Goal: Task Accomplishment & Management: Complete application form

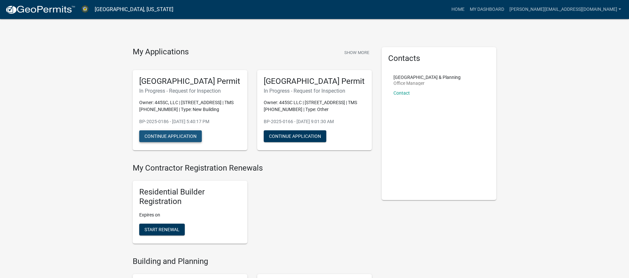
click at [186, 142] on button "Continue Application" at bounding box center [170, 136] width 63 height 12
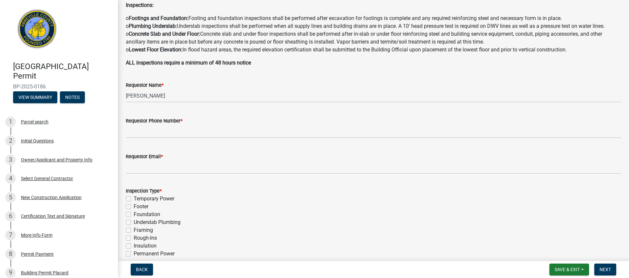
scroll to position [121, 0]
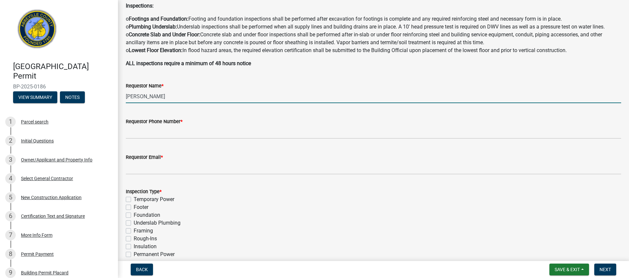
click at [173, 95] on input "[PERSON_NAME]" at bounding box center [374, 96] width 496 height 13
type input "[PERSON_NAME]"
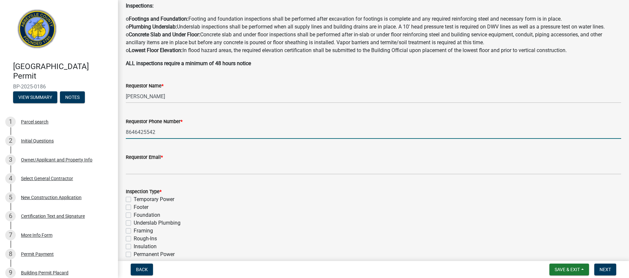
type input "8646425542"
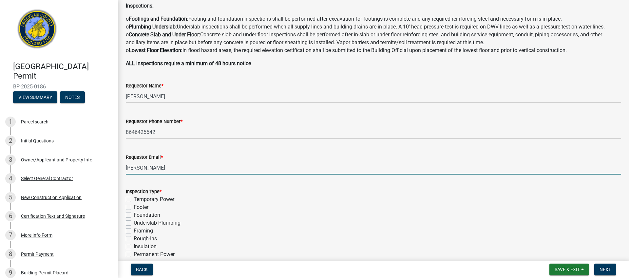
type input "[PERSON_NAME][EMAIL_ADDRESS][DOMAIN_NAME]"
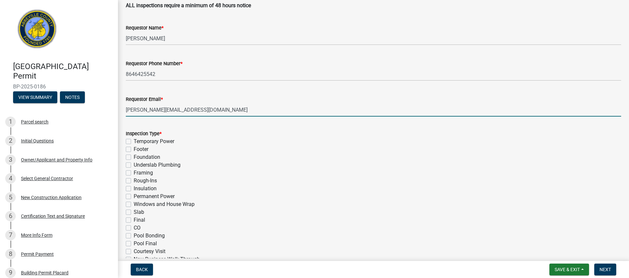
scroll to position [181, 0]
click at [134, 171] on label "Framing" at bounding box center [143, 172] width 19 height 8
click at [134, 171] on input "Framing" at bounding box center [136, 170] width 4 height 4
checkbox input "true"
checkbox input "false"
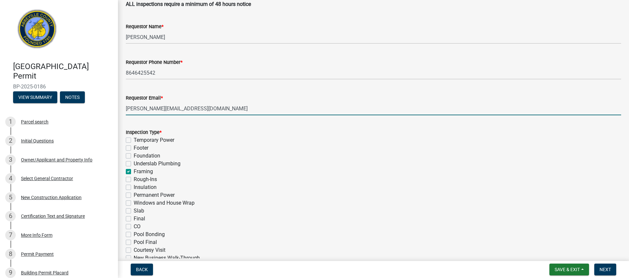
checkbox input "false"
checkbox input "true"
checkbox input "false"
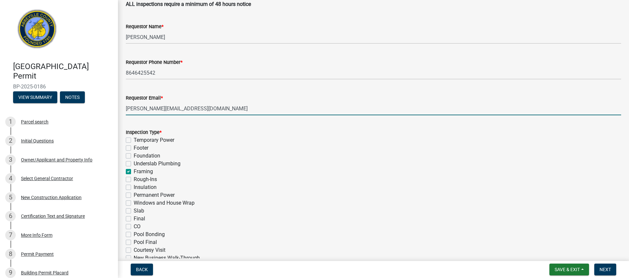
checkbox input "false"
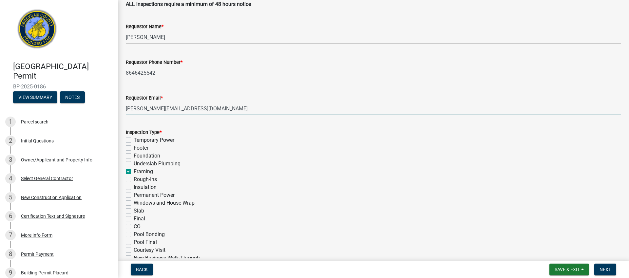
checkbox input "false"
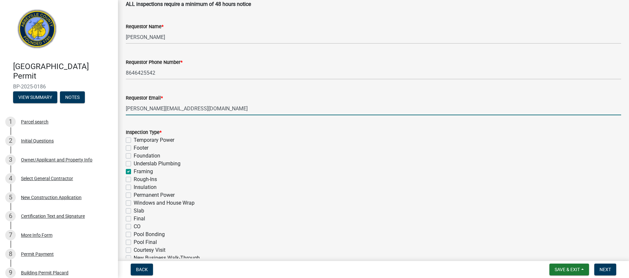
checkbox input "false"
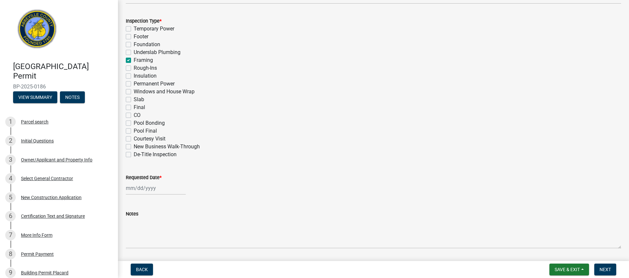
scroll to position [304, 0]
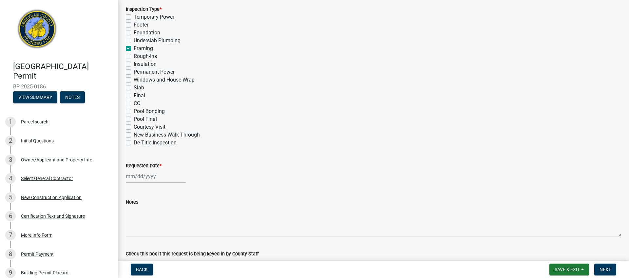
select select "9"
select select "2025"
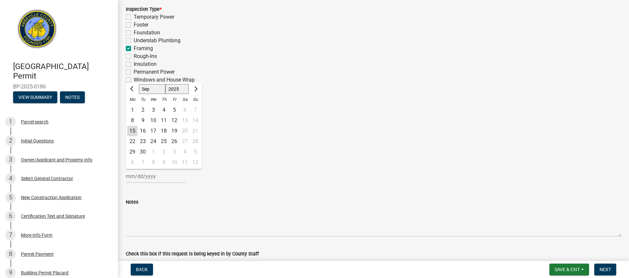
click at [150, 181] on input "Requested Date *" at bounding box center [156, 176] width 60 height 13
click at [133, 130] on div "15" at bounding box center [132, 131] width 10 height 10
type input "[DATE]"
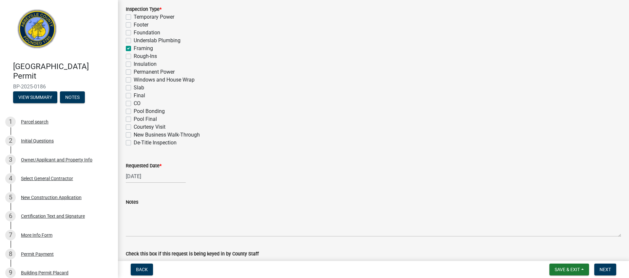
click at [266, 155] on div "Requested Date * [DATE]" at bounding box center [374, 168] width 496 height 30
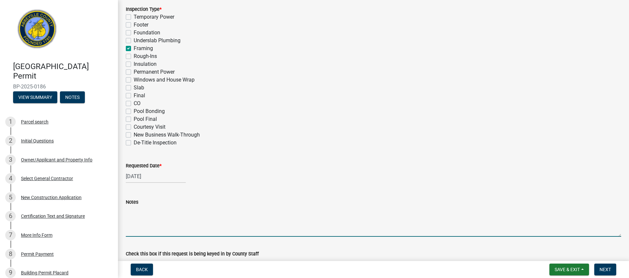
click at [156, 231] on textarea "Notes" at bounding box center [374, 221] width 496 height 31
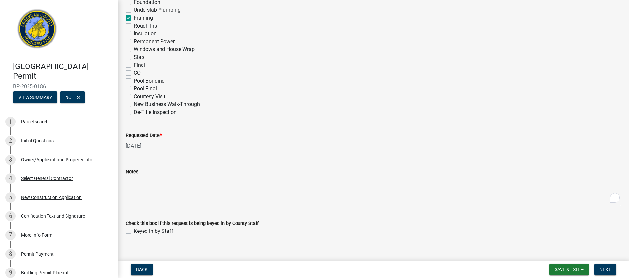
scroll to position [342, 0]
